Goal: Check status: Check status

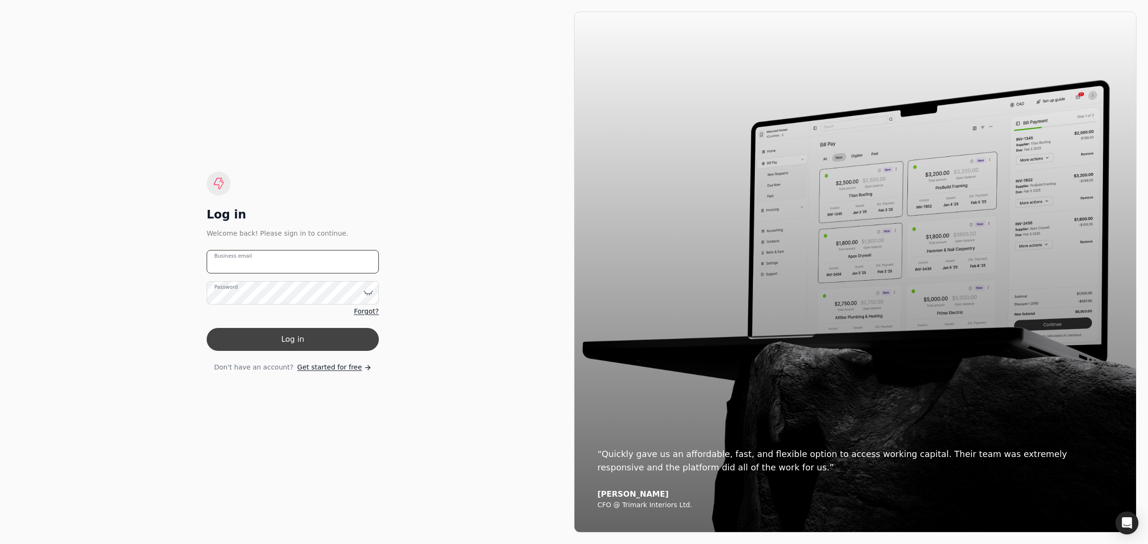
type email "[EMAIL_ADDRESS][PERSON_NAME][DOMAIN_NAME]"
click at [266, 341] on button "Log in" at bounding box center [293, 339] width 172 height 23
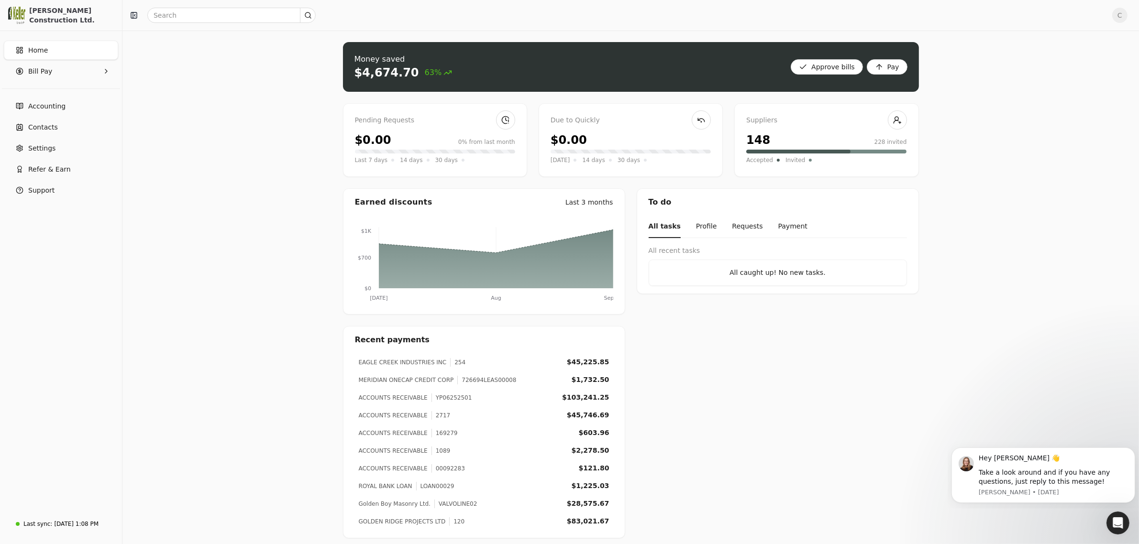
click at [450, 364] on div "254" at bounding box center [457, 362] width 15 height 9
click at [180, 17] on input "text" at bounding box center [231, 15] width 168 height 15
type input "254"
click at [202, 72] on div "UNITED RENTALS OF CANADA INC" at bounding box center [192, 70] width 81 height 9
drag, startPoint x: 171, startPoint y: 16, endPoint x: 151, endPoint y: 15, distance: 20.6
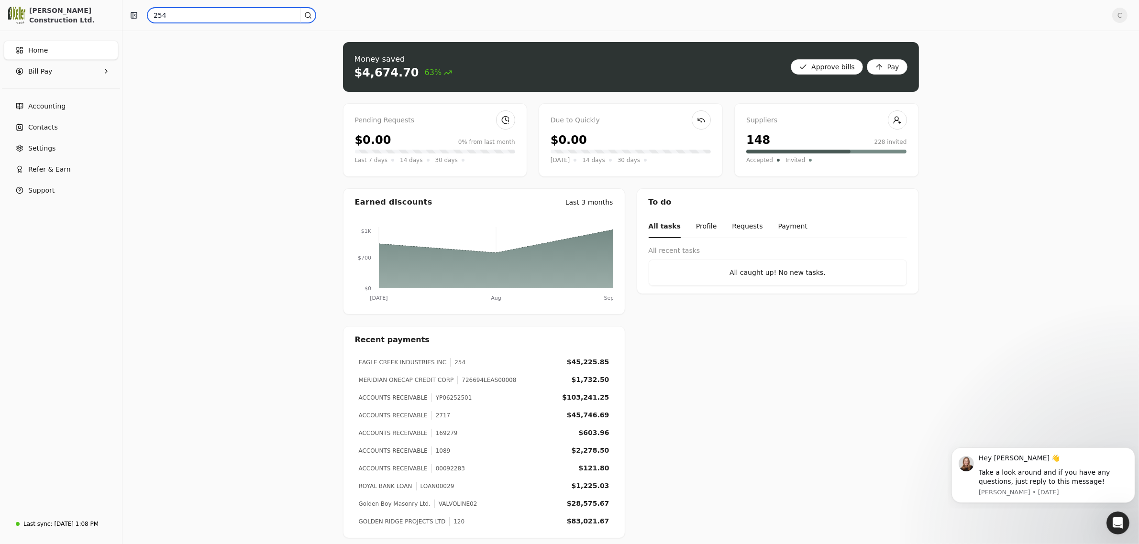
click at [151, 15] on input "254" at bounding box center [231, 15] width 168 height 15
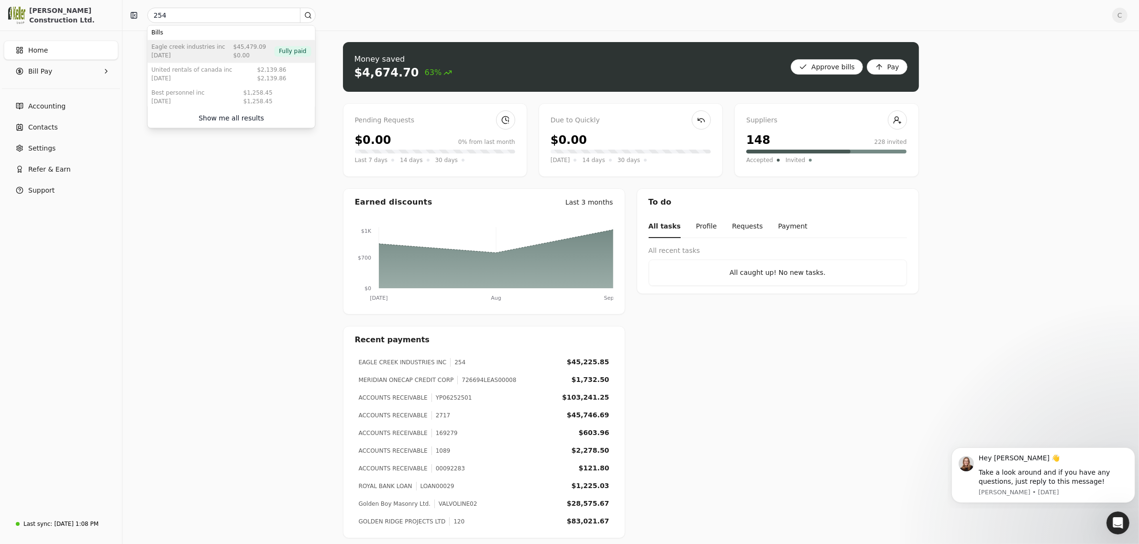
click at [185, 53] on div "[DATE]" at bounding box center [189, 56] width 74 height 9
